Goal: Information Seeking & Learning: Learn about a topic

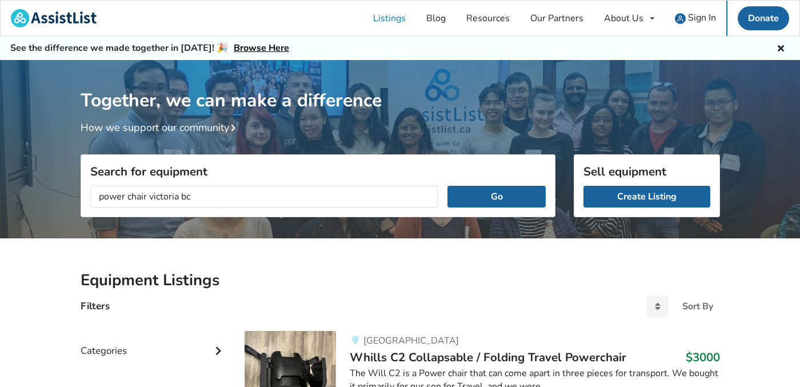
type input "power chair victoria bc"
click at [448, 186] on button "Go" at bounding box center [497, 197] width 98 height 22
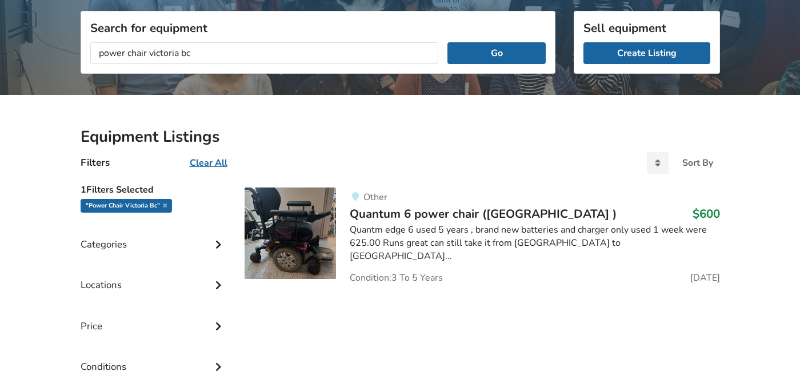
scroll to position [174, 0]
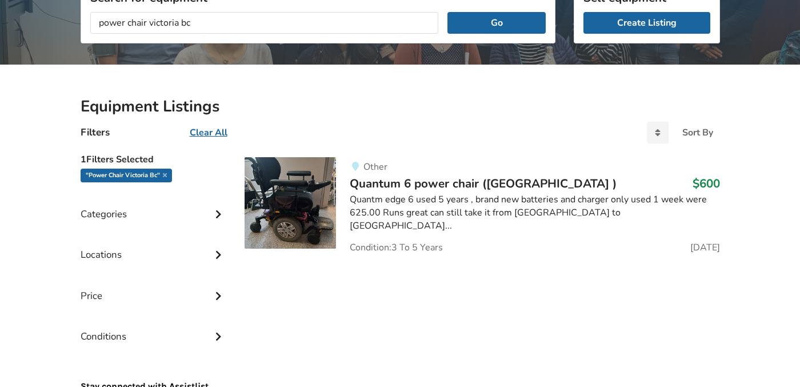
click at [297, 203] on img at bounding box center [290, 202] width 91 height 91
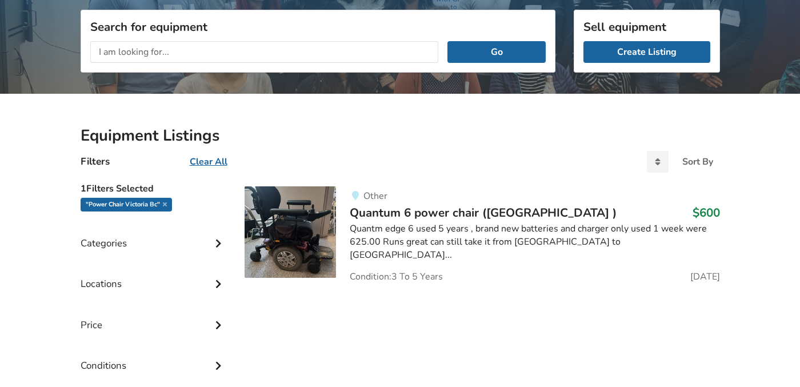
scroll to position [98, 0]
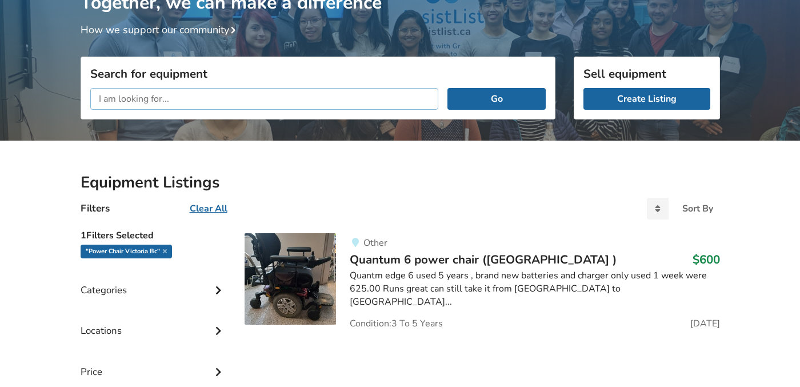
click at [206, 93] on input "text" at bounding box center [264, 99] width 349 height 22
type input "o"
type input "power chair"
click at [448, 88] on button "Go" at bounding box center [497, 99] width 98 height 22
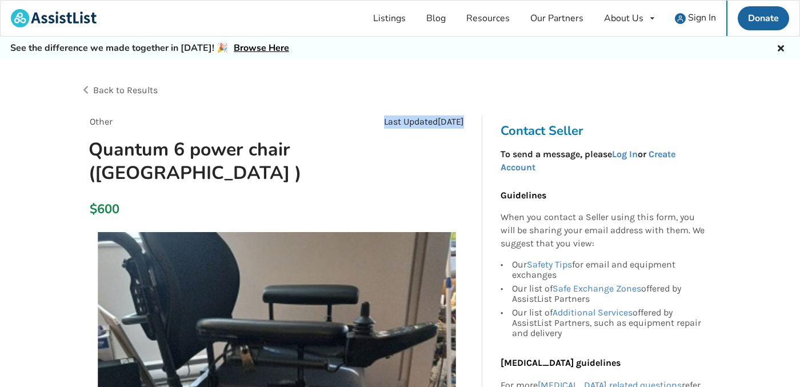
drag, startPoint x: 466, startPoint y: 120, endPoint x: 365, endPoint y: 120, distance: 100.6
click at [365, 120] on div "Last Updated [DATE]" at bounding box center [375, 121] width 197 height 13
copy div "Last Updated [DATE]"
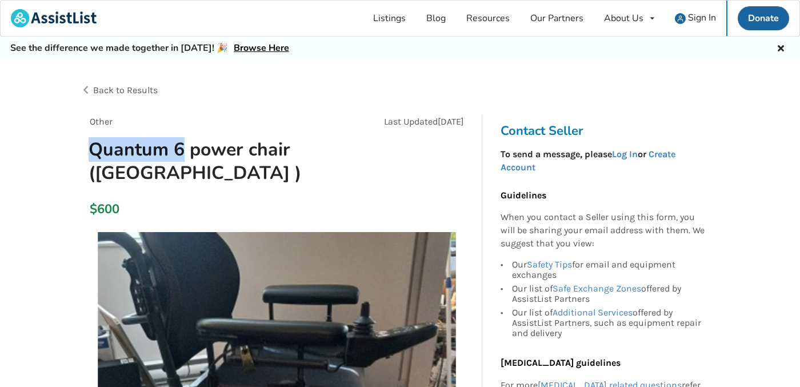
drag, startPoint x: 183, startPoint y: 149, endPoint x: 74, endPoint y: 147, distance: 108.6
copy h1 "Quantum 6"
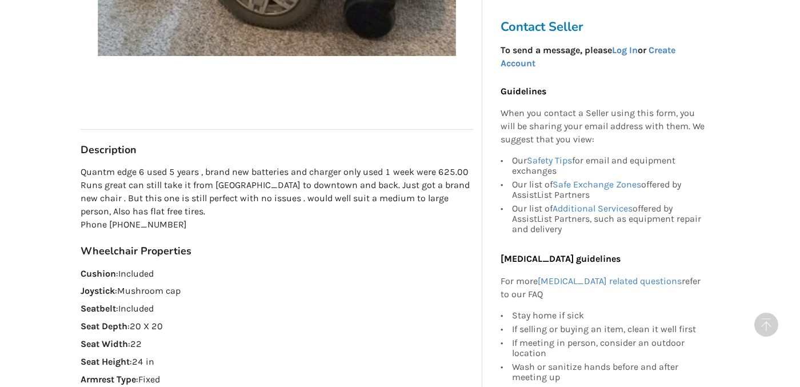
scroll to position [541, 0]
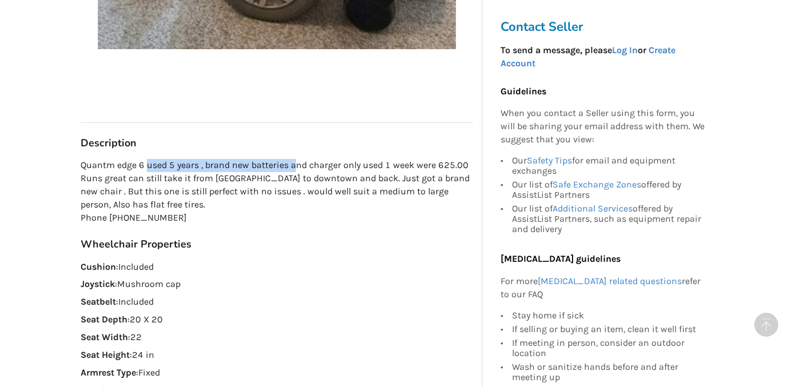
drag, startPoint x: 147, startPoint y: 165, endPoint x: 298, endPoint y: 166, distance: 150.9
click at [298, 166] on p "Quantm edge 6 used 5 years , brand new batteries and charger only used 1 week w…" at bounding box center [277, 191] width 393 height 65
click at [105, 184] on p "Quantm edge 6 used 5 years , brand new batteries and charger only used 1 week w…" at bounding box center [277, 191] width 393 height 65
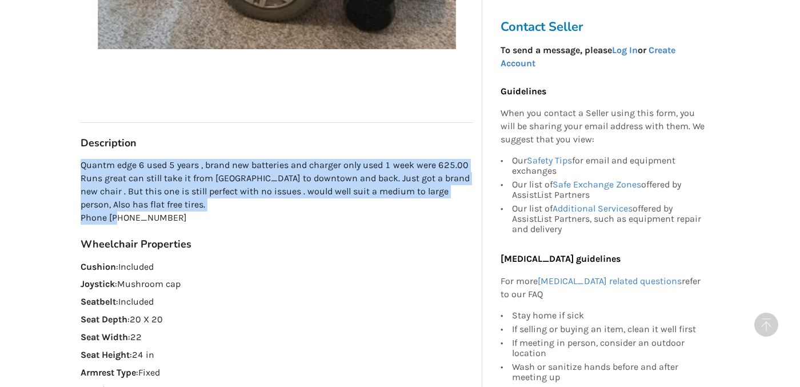
drag, startPoint x: 81, startPoint y: 167, endPoint x: 369, endPoint y: 221, distance: 292.9
click at [369, 221] on p "Quantm edge 6 used 5 years , brand new batteries and charger only used 1 week w…" at bounding box center [277, 191] width 393 height 65
copy p "Quantm edge 6 used 5 years , brand new batteries and charger only used 1 week w…"
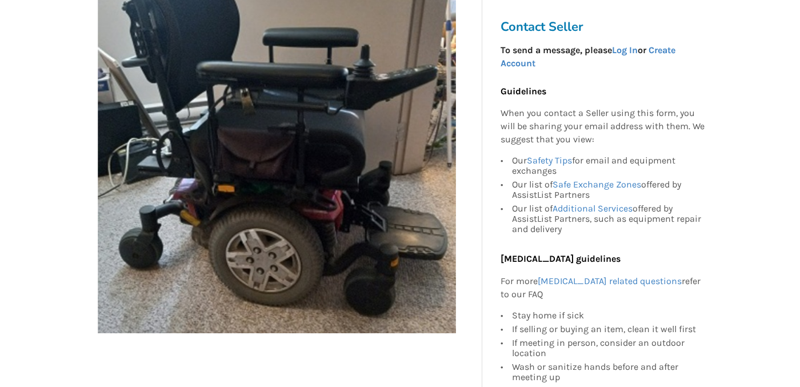
scroll to position [0, 0]
